Goal: Find specific page/section

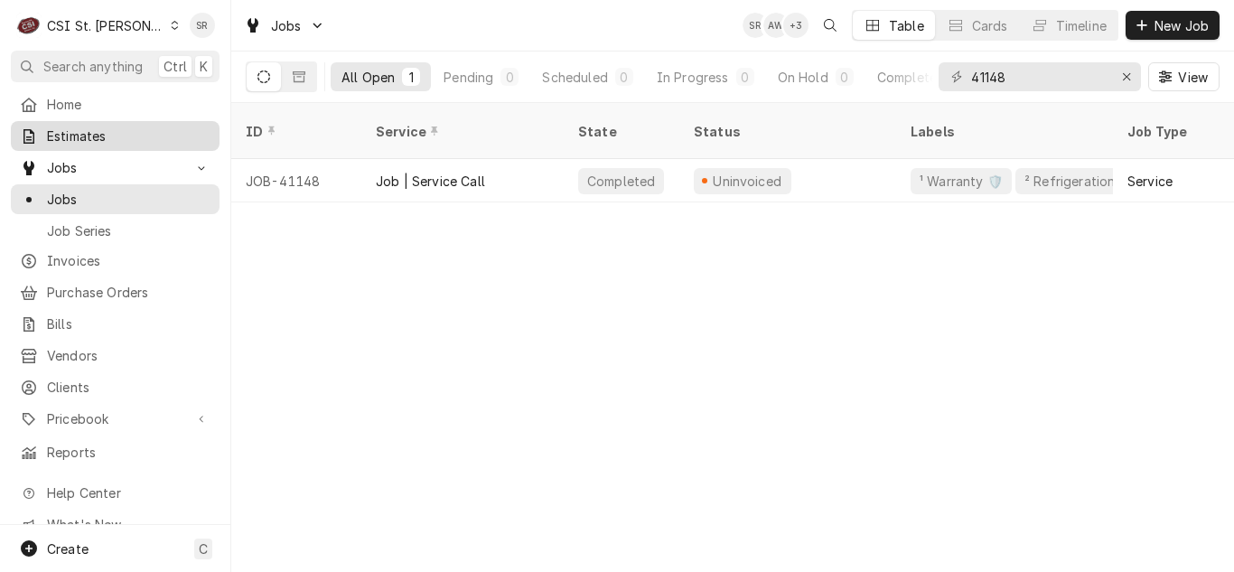
drag, startPoint x: 0, startPoint y: 0, endPoint x: 90, endPoint y: 132, distance: 159.9
click at [90, 132] on span "Estimates" at bounding box center [129, 135] width 164 height 19
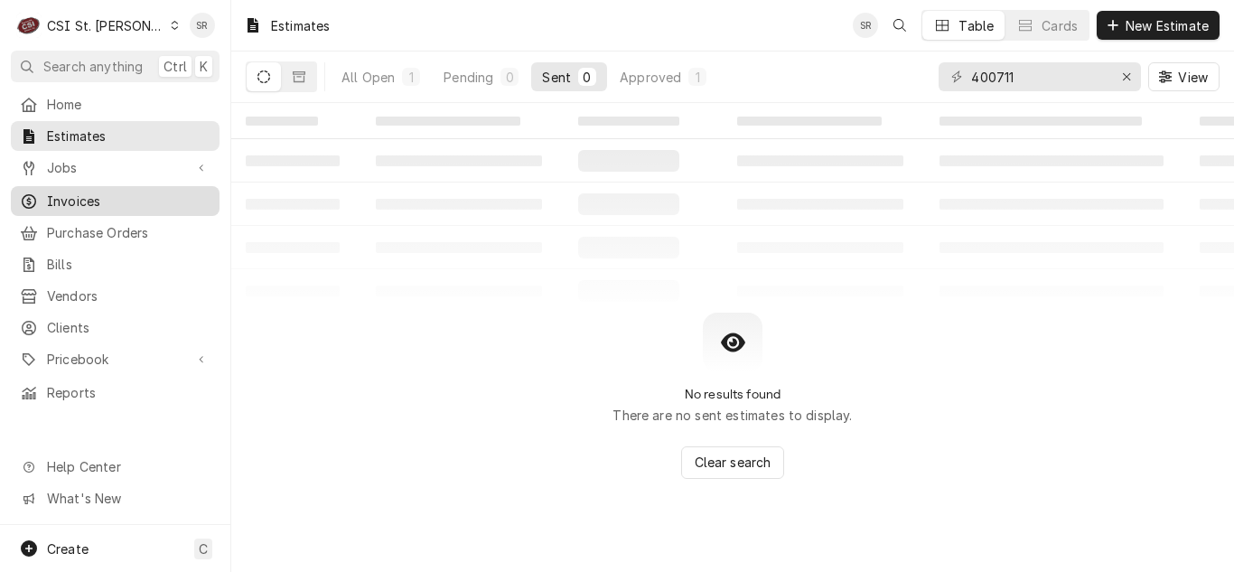
click at [80, 192] on span "Invoices" at bounding box center [129, 201] width 164 height 19
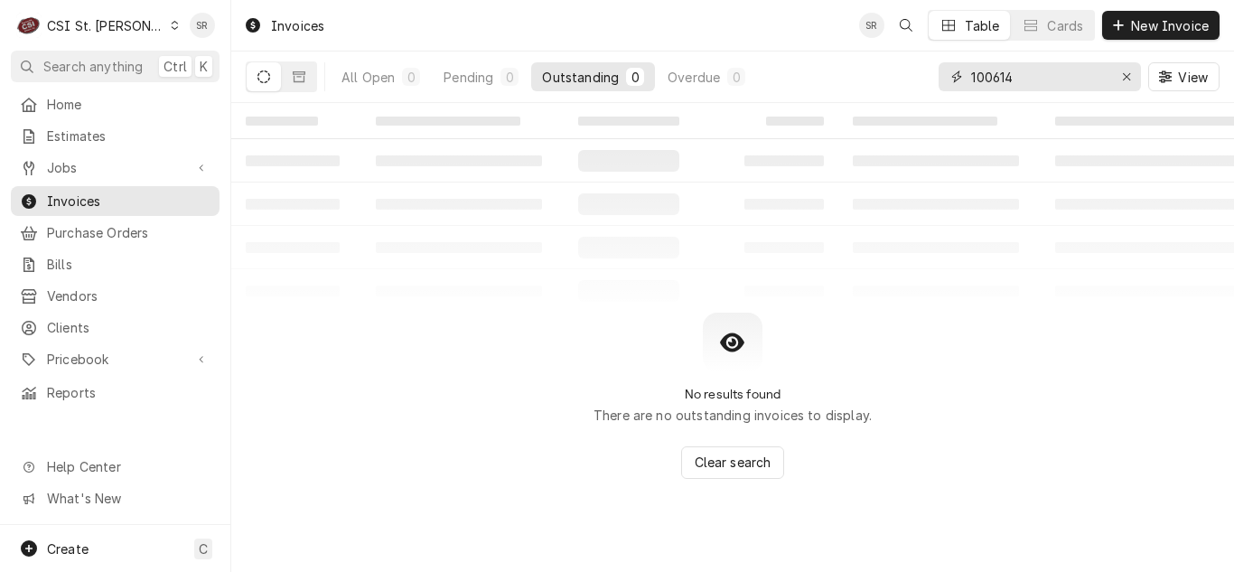
drag, startPoint x: 1028, startPoint y: 88, endPoint x: 963, endPoint y: 88, distance: 65.0
click at [963, 88] on div "100614" at bounding box center [1040, 76] width 202 height 29
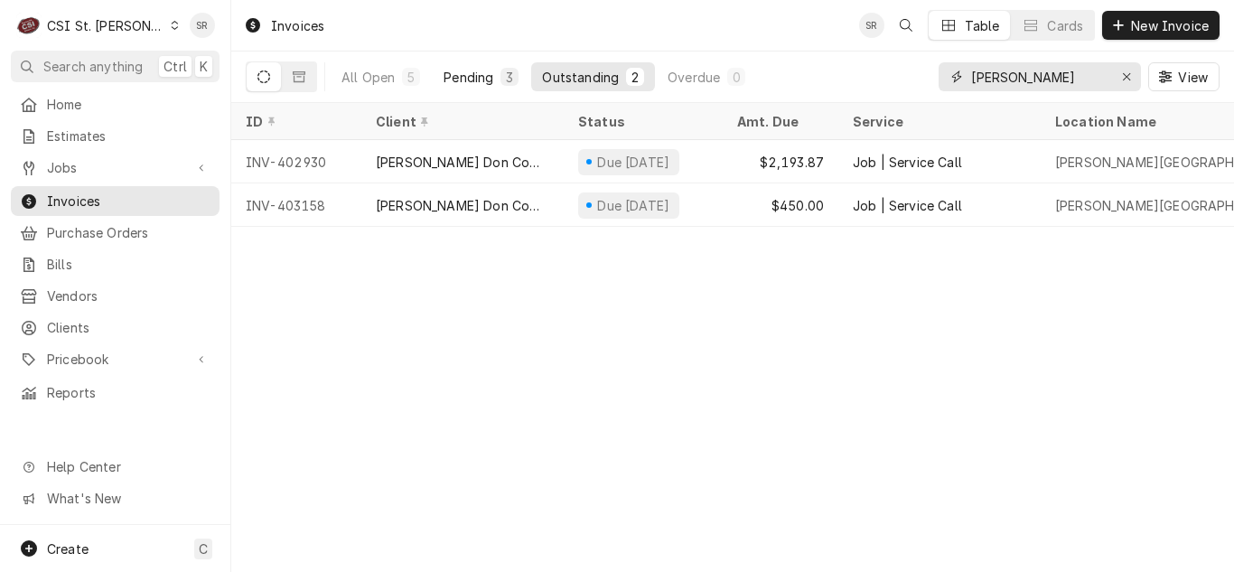
type input "bryan middle"
click at [505, 87] on button "Pending 3" at bounding box center [481, 76] width 97 height 29
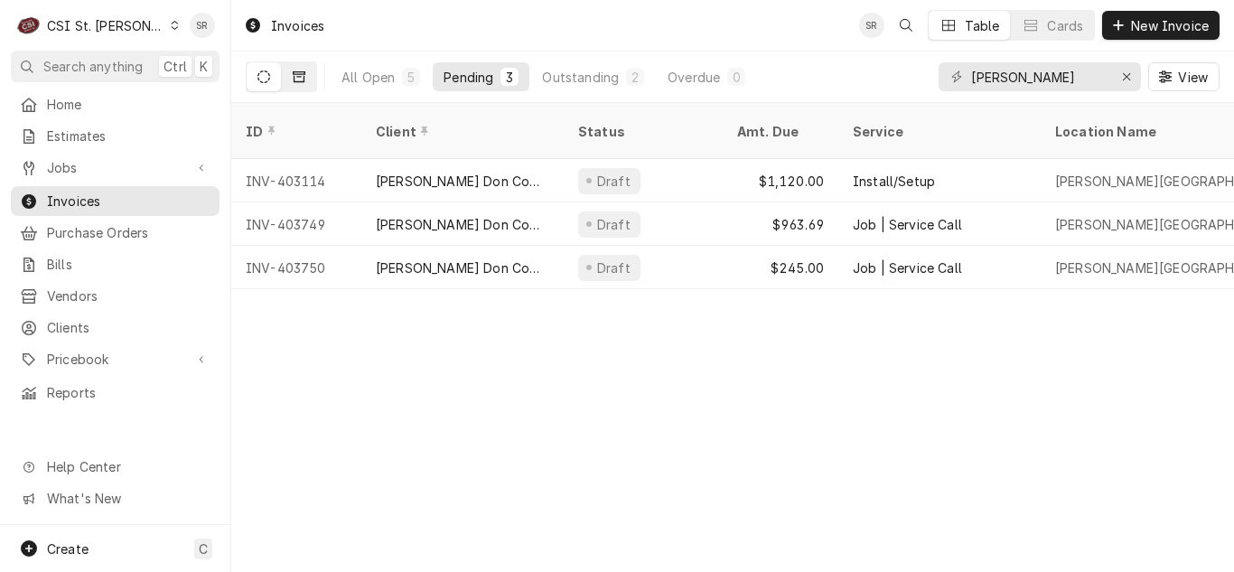
click at [303, 70] on icon "Dynamic Content Wrapper" at bounding box center [299, 76] width 13 height 13
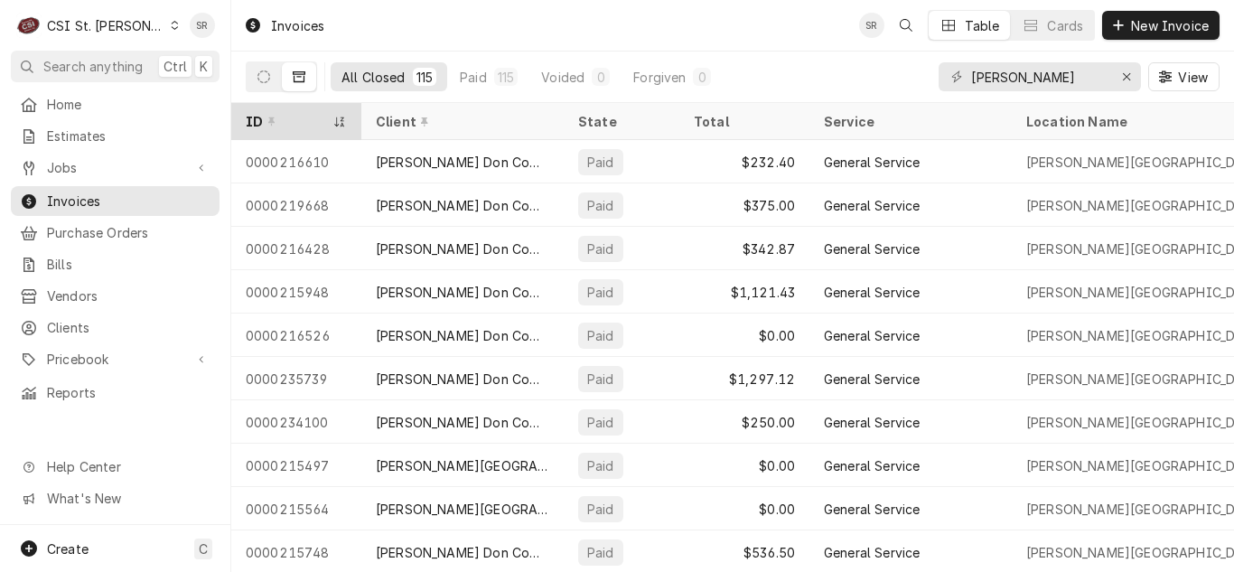
click at [298, 125] on div "ID" at bounding box center [287, 121] width 83 height 19
click at [307, 120] on div "ID" at bounding box center [287, 121] width 83 height 19
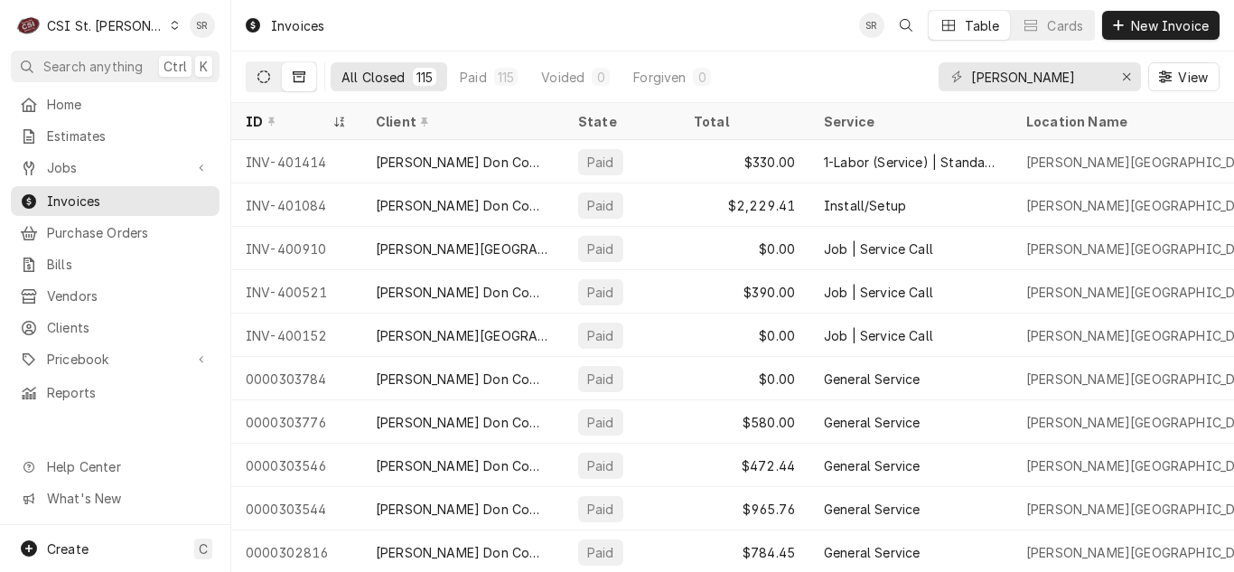
click at [268, 72] on icon "Dynamic Content Wrapper" at bounding box center [263, 76] width 13 height 13
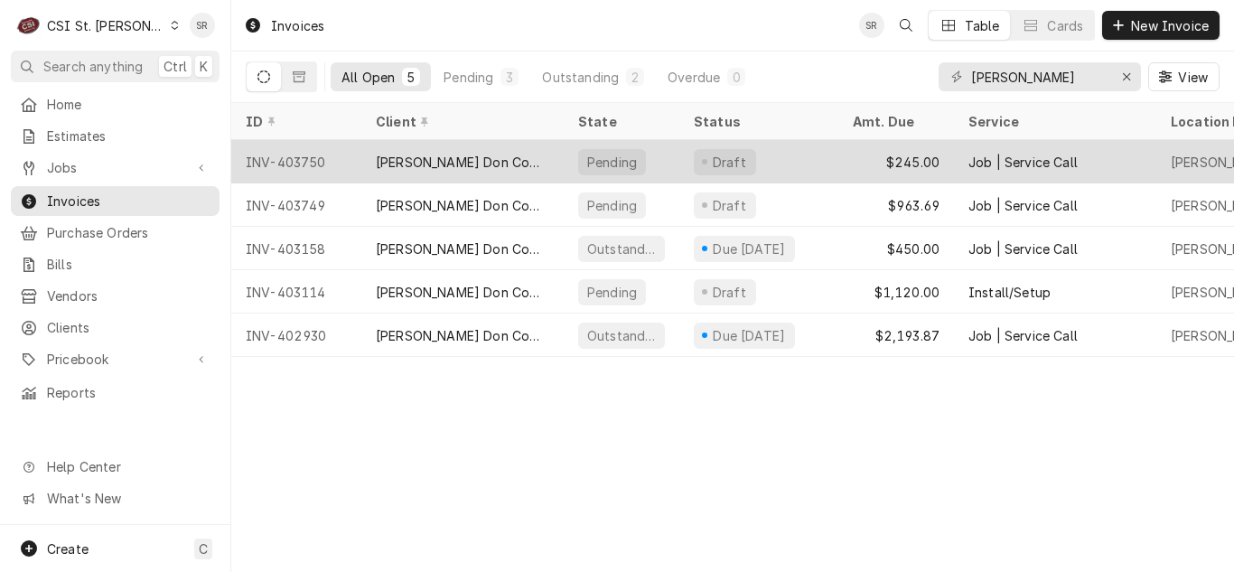
drag, startPoint x: 110, startPoint y: 121, endPoint x: 534, endPoint y: 145, distance: 424.4
click at [110, 125] on div "Estimates" at bounding box center [114, 136] width 201 height 23
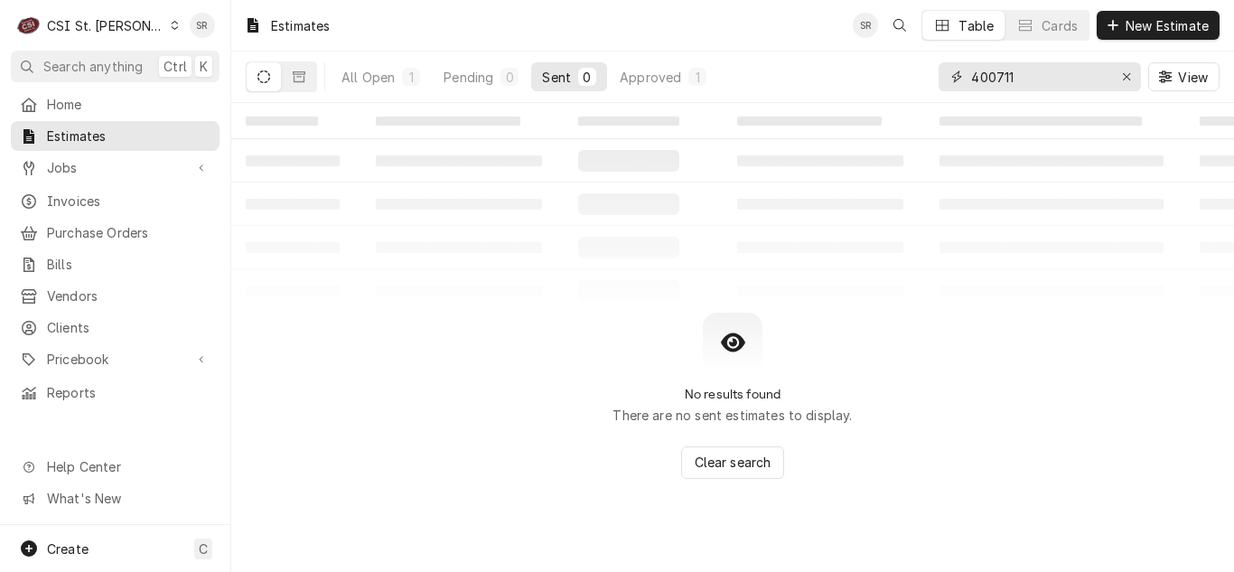
drag, startPoint x: 1040, startPoint y: 78, endPoint x: 934, endPoint y: 75, distance: 105.7
click at [934, 75] on div "All Open 1 Pending 0 Sent 0 Approved 1 400711 View" at bounding box center [733, 76] width 974 height 51
type input "299571"
click at [308, 75] on button "Dynamic Content Wrapper" at bounding box center [299, 76] width 34 height 29
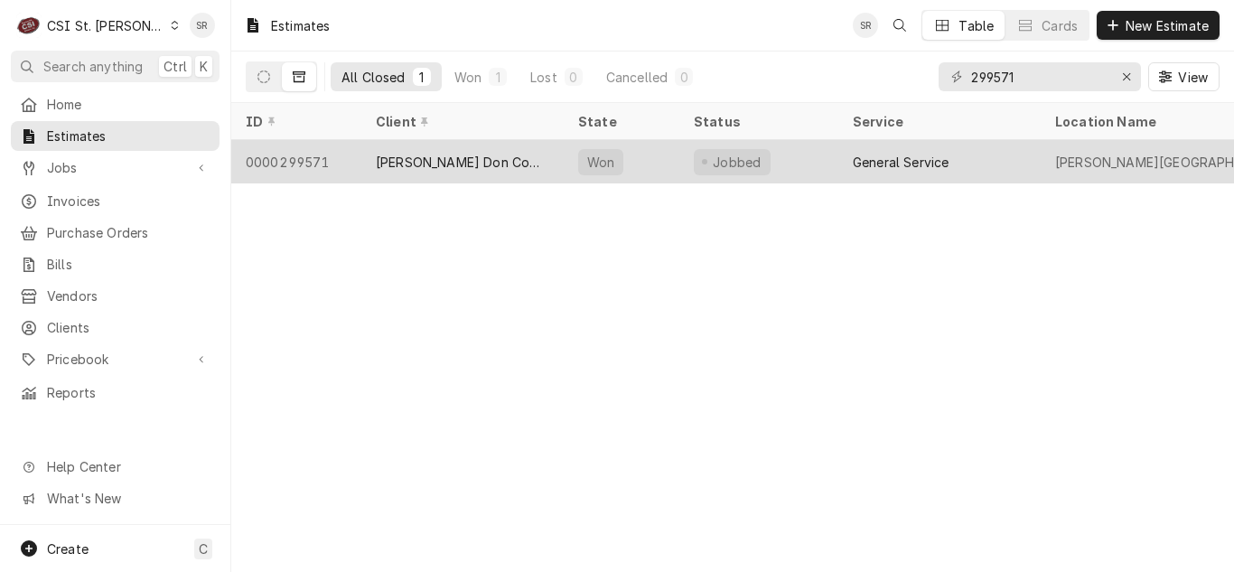
click at [470, 154] on div "[PERSON_NAME] Don Company" at bounding box center [462, 162] width 173 height 19
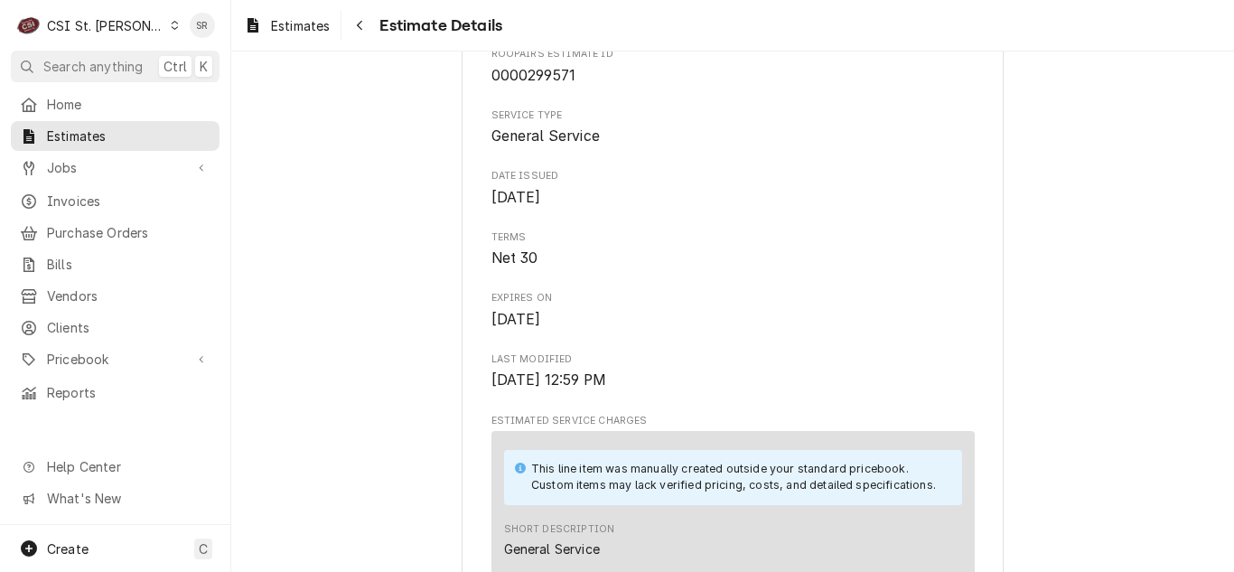
scroll to position [542, 0]
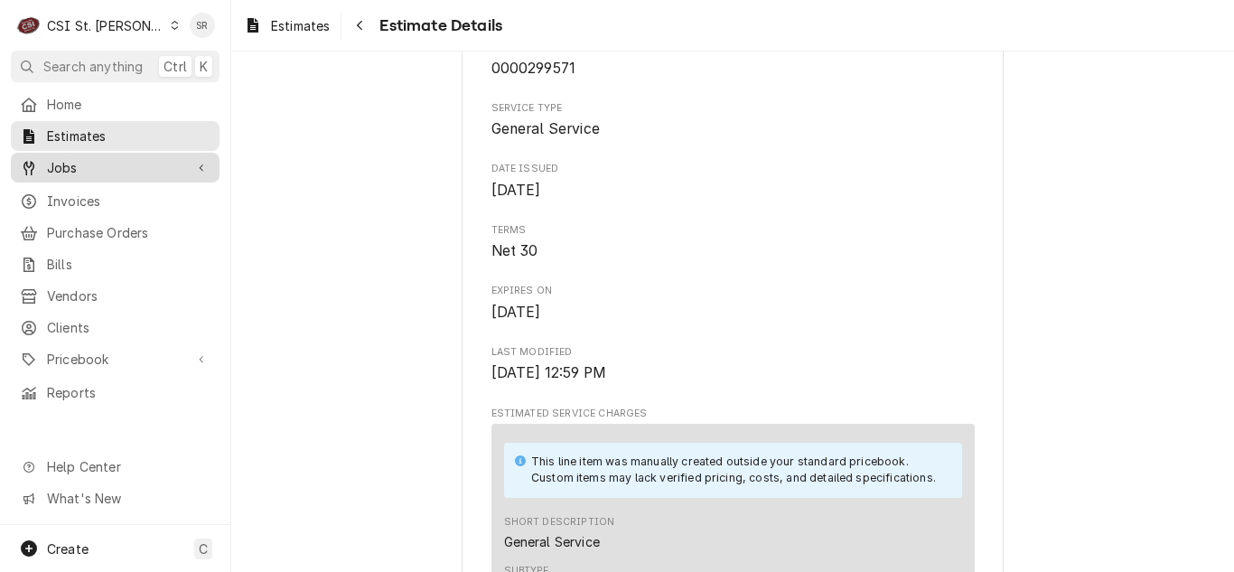
click at [85, 158] on span "Jobs" at bounding box center [115, 167] width 136 height 19
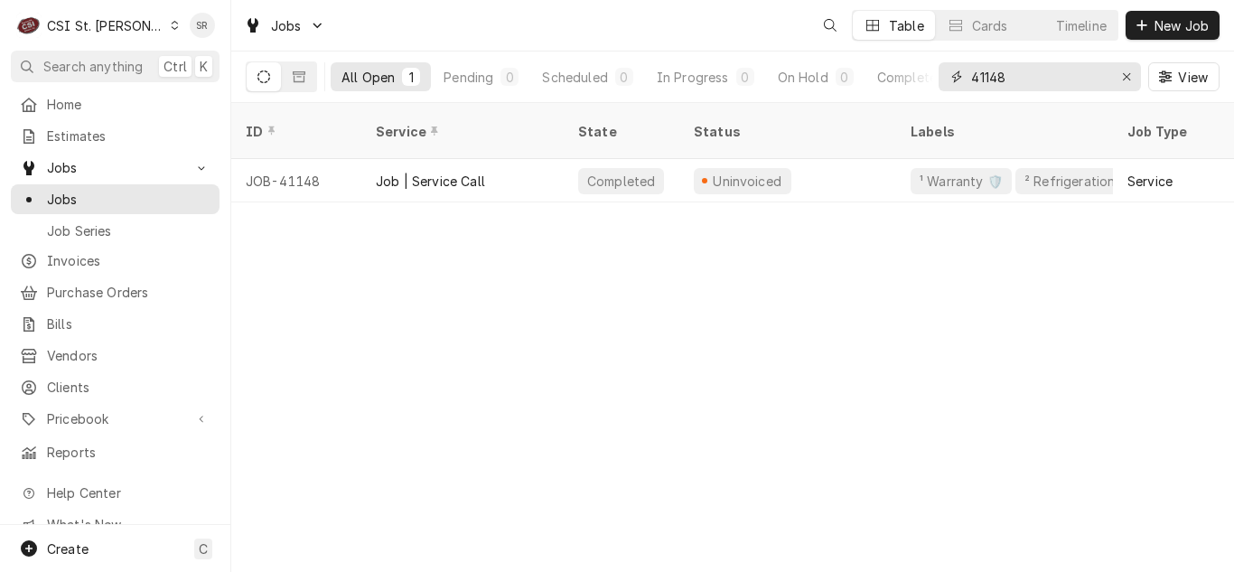
click at [939, 69] on div "41148" at bounding box center [1040, 76] width 202 height 29
paste input "196982"
type input "196982"
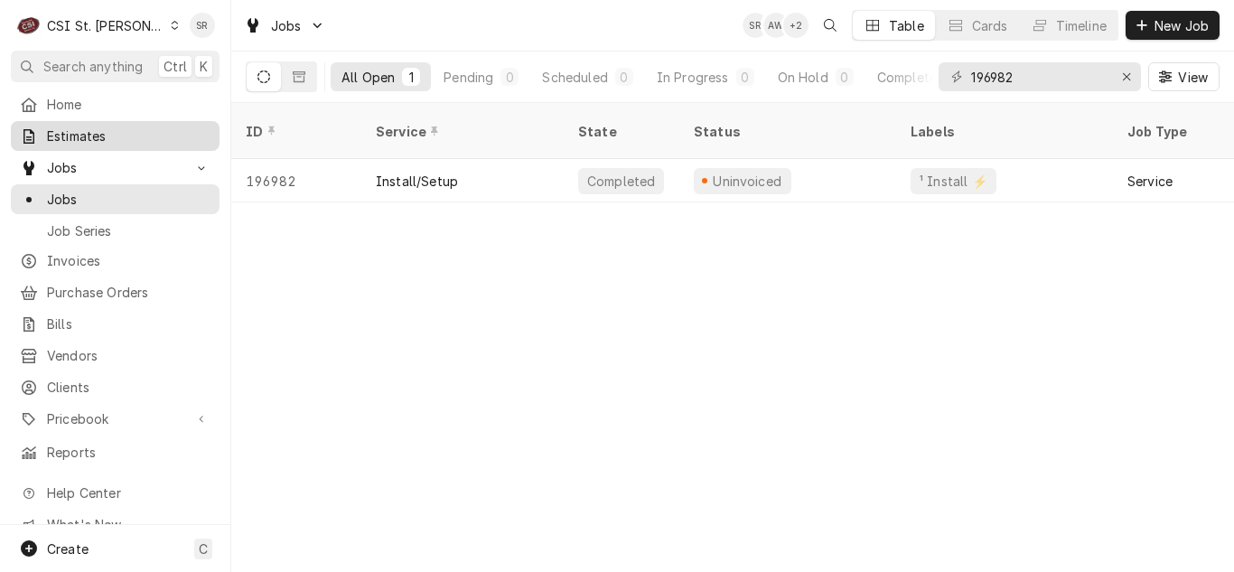
click at [94, 143] on link "Estimates" at bounding box center [115, 136] width 209 height 30
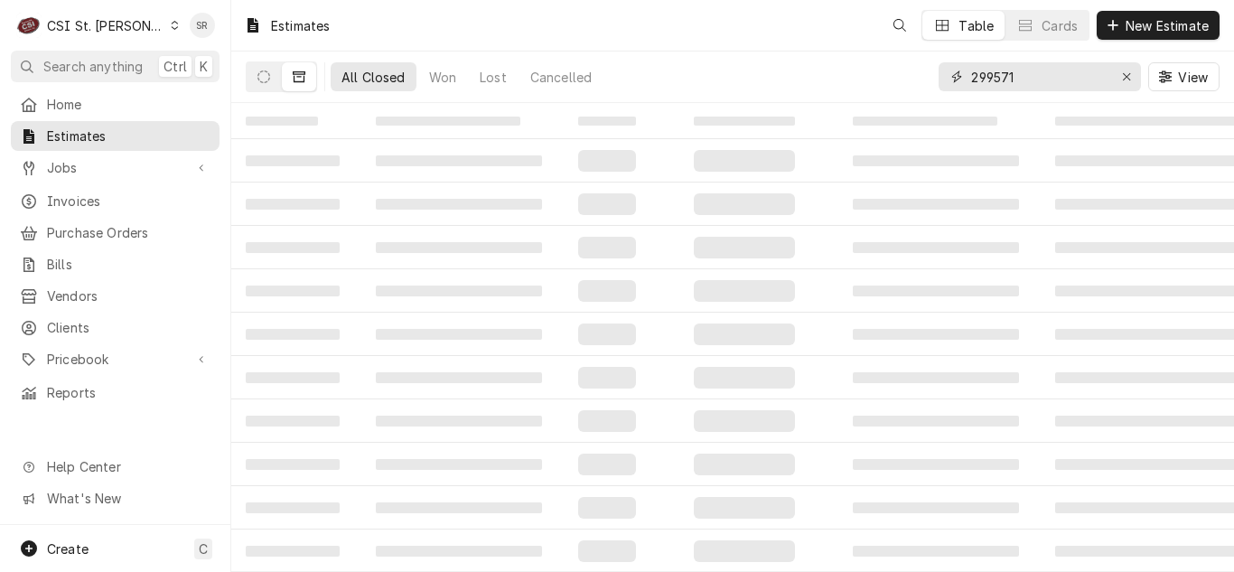
drag, startPoint x: 1031, startPoint y: 74, endPoint x: 948, endPoint y: 70, distance: 82.3
click at [948, 71] on div "299571 View" at bounding box center [1079, 76] width 281 height 51
type input "400194"
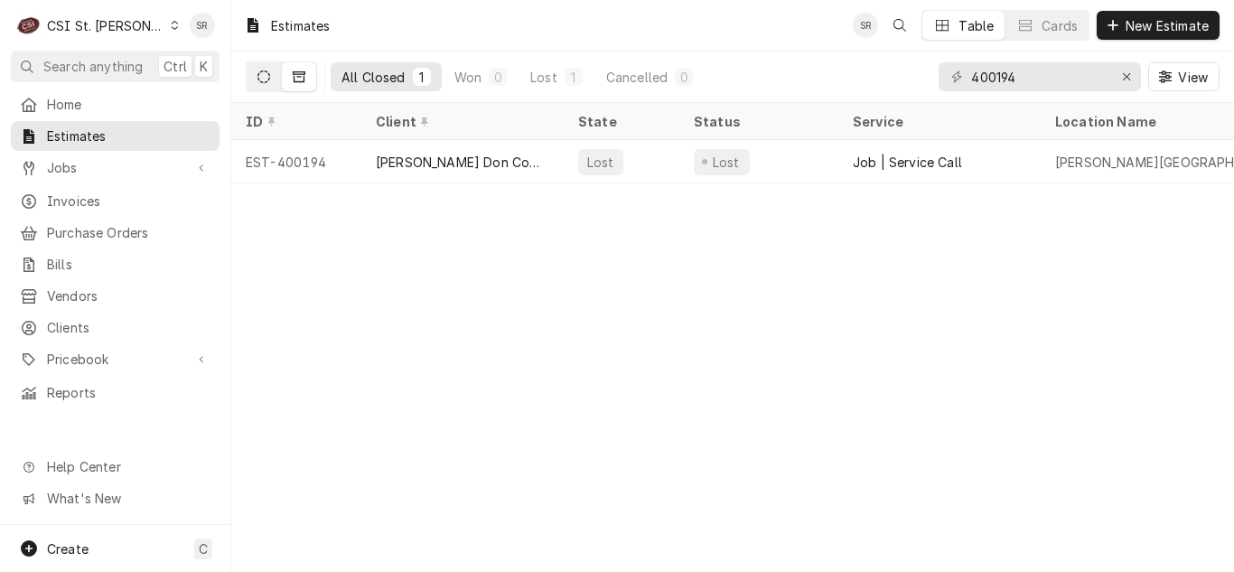
click at [263, 79] on icon "Dynamic Content Wrapper" at bounding box center [263, 76] width 13 height 13
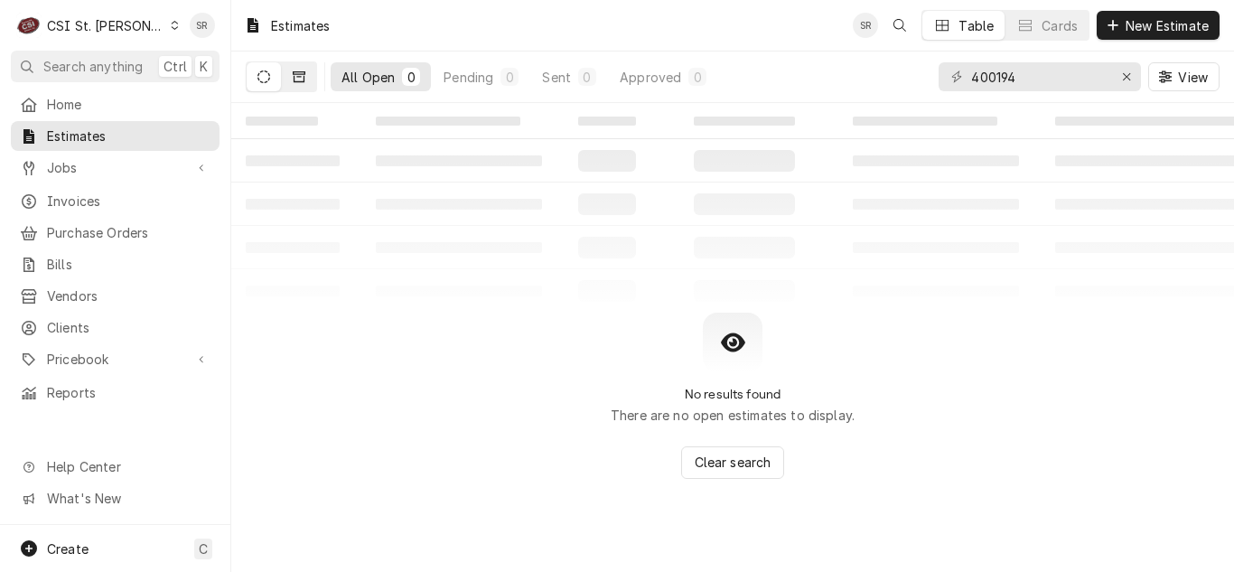
click at [304, 79] on icon "Dynamic Content Wrapper" at bounding box center [299, 76] width 13 height 11
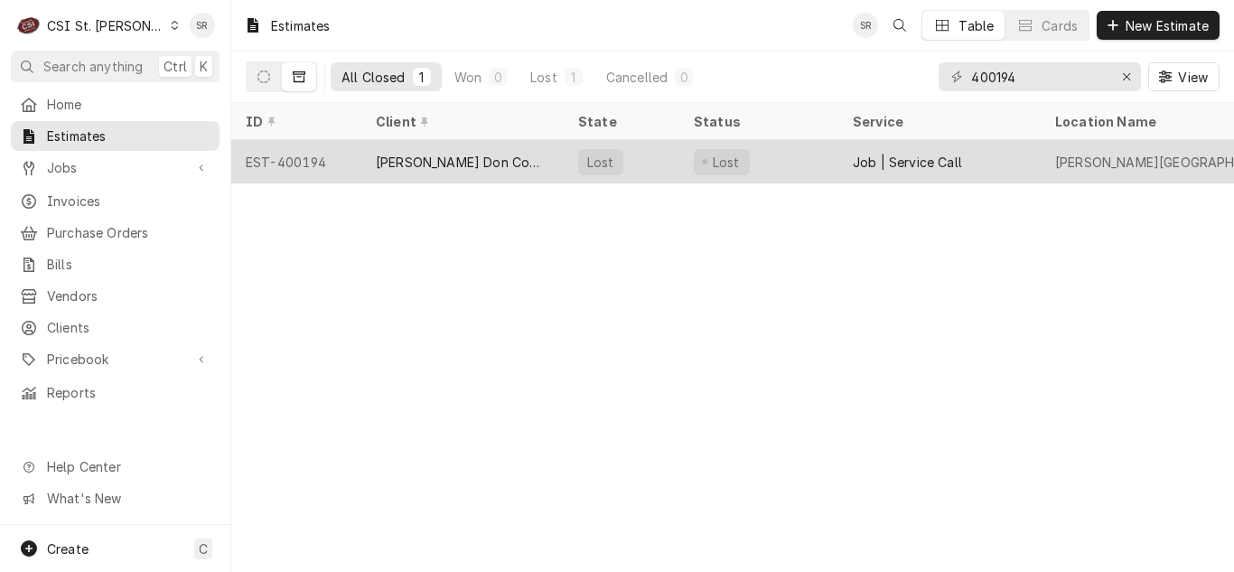
click at [506, 170] on div "[PERSON_NAME] Don Company" at bounding box center [462, 161] width 202 height 43
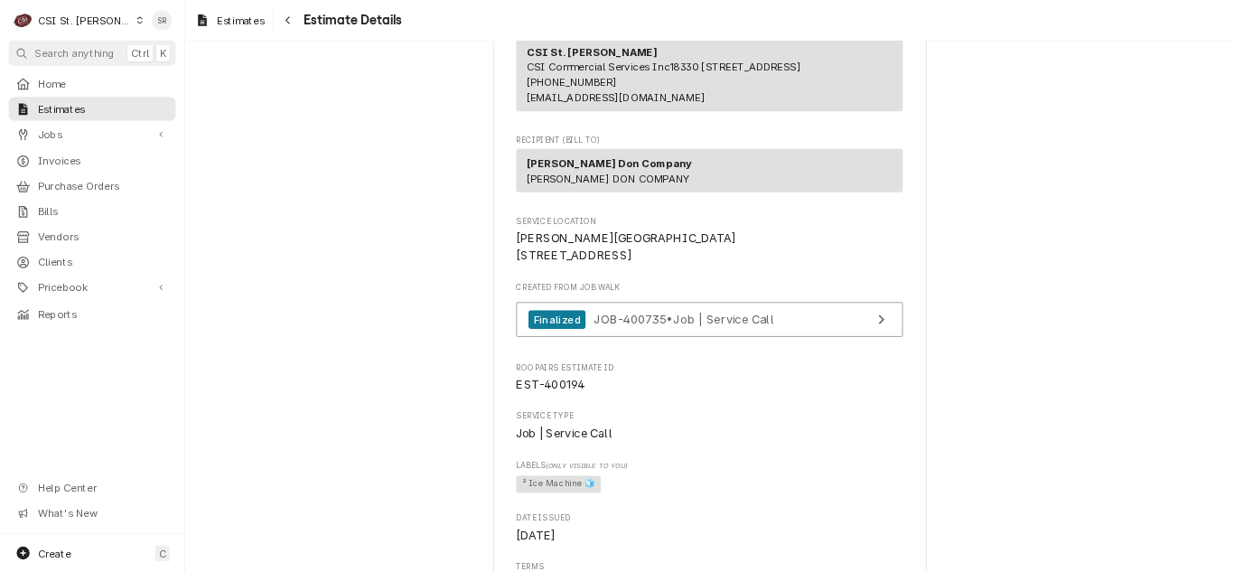
scroll to position [226, 0]
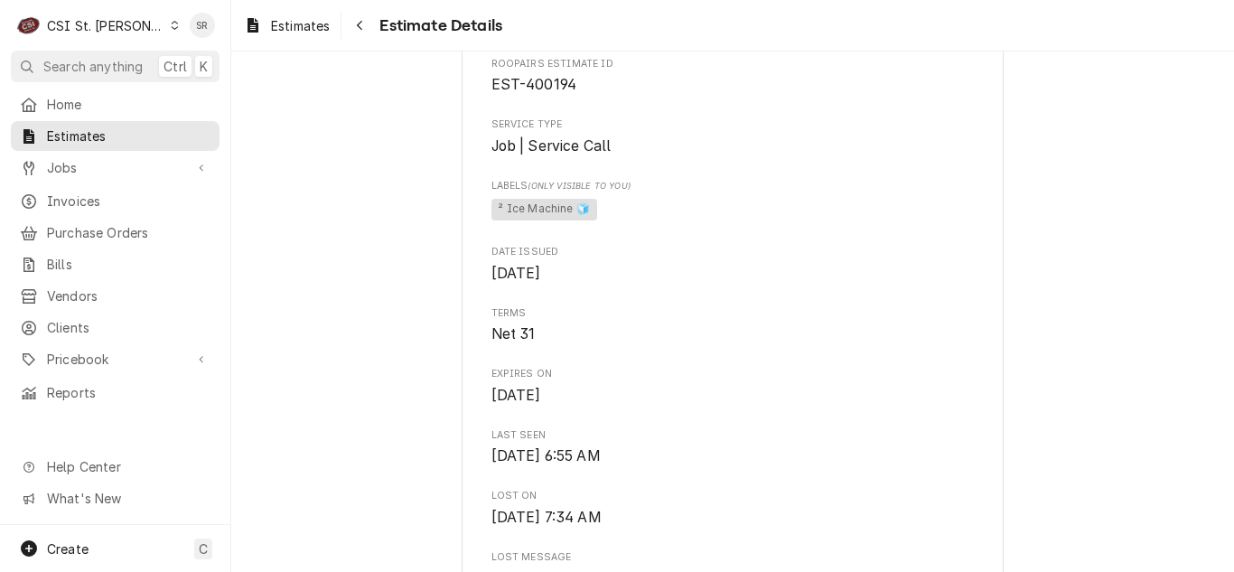
click at [796, 259] on span "Date Issued" at bounding box center [732, 252] width 483 height 14
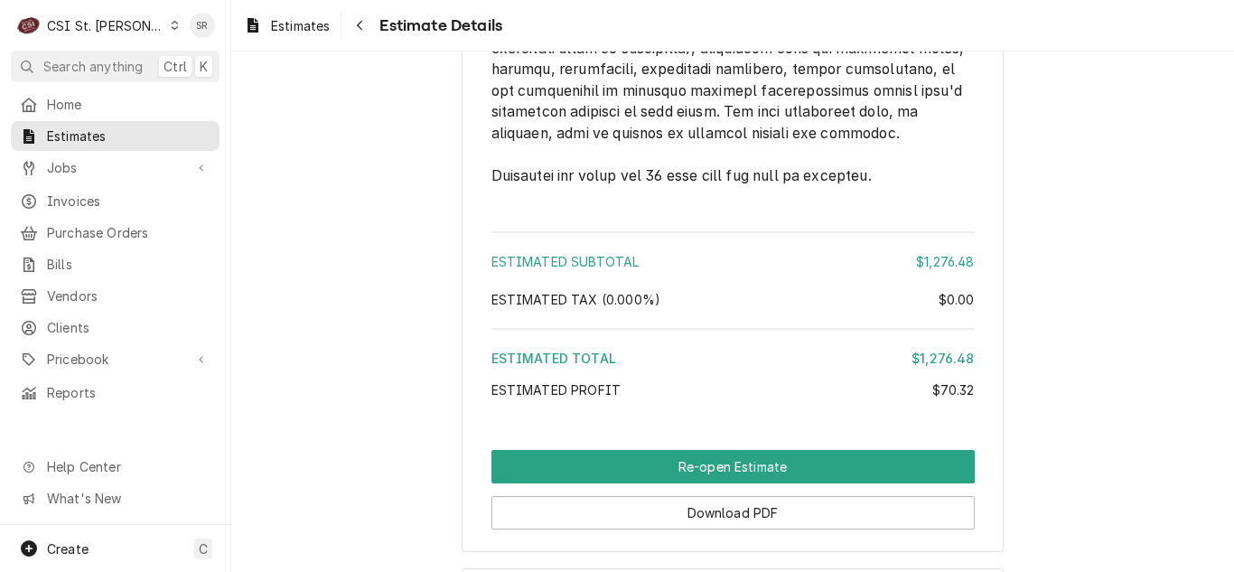
scroll to position [4288, 0]
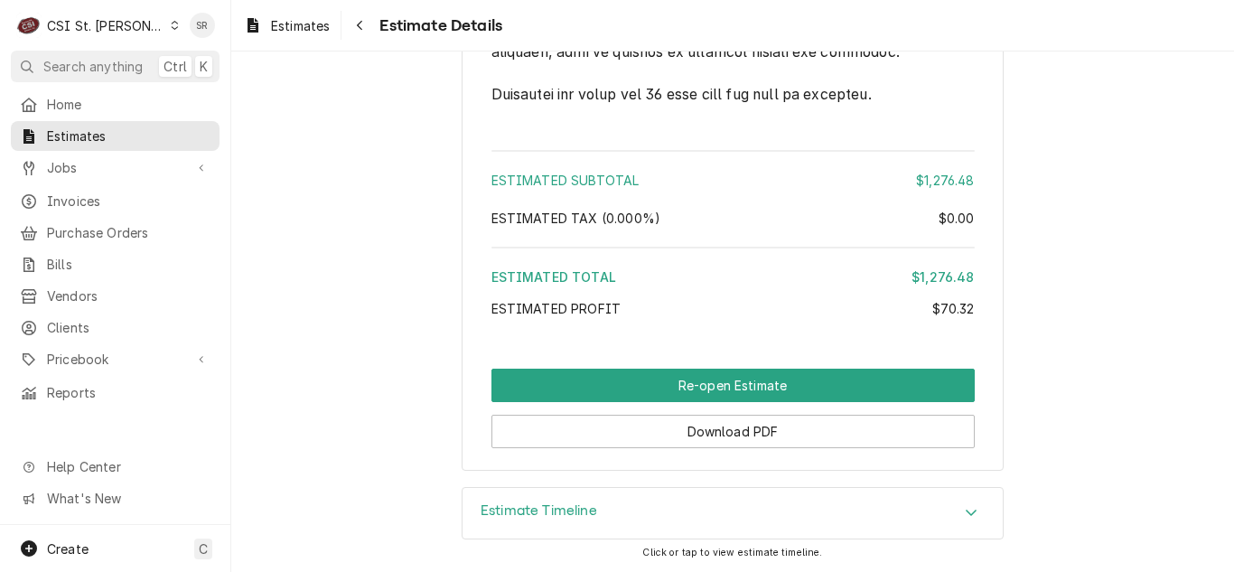
click at [509, 505] on h3 "Estimate Timeline" at bounding box center [539, 510] width 117 height 17
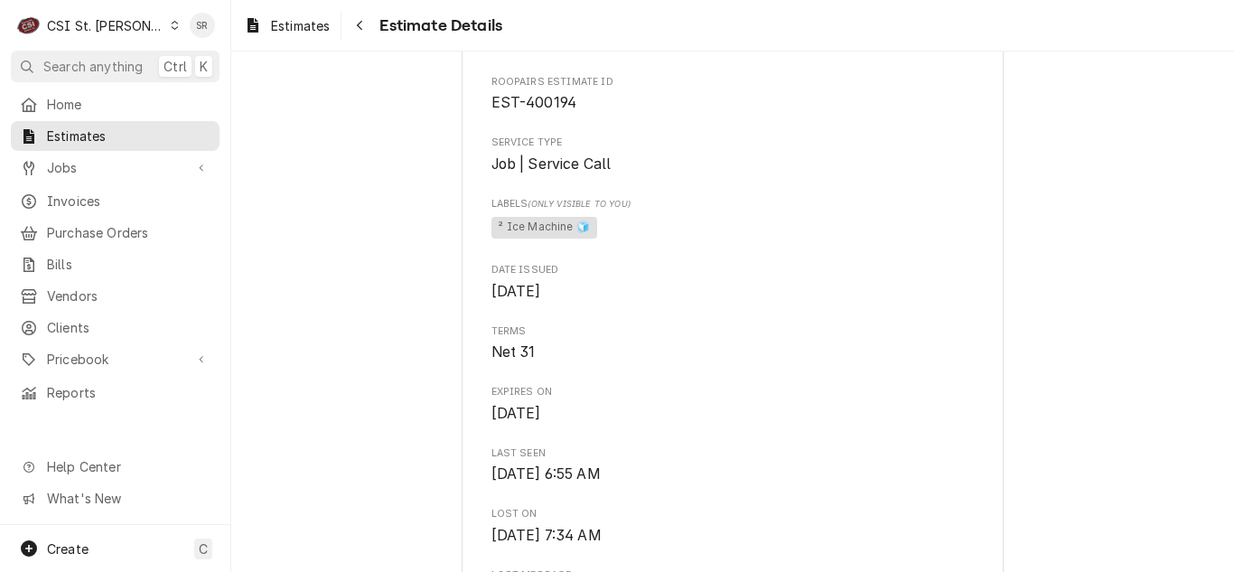
scroll to position [421, 0]
